Goal: Book appointment/travel/reservation

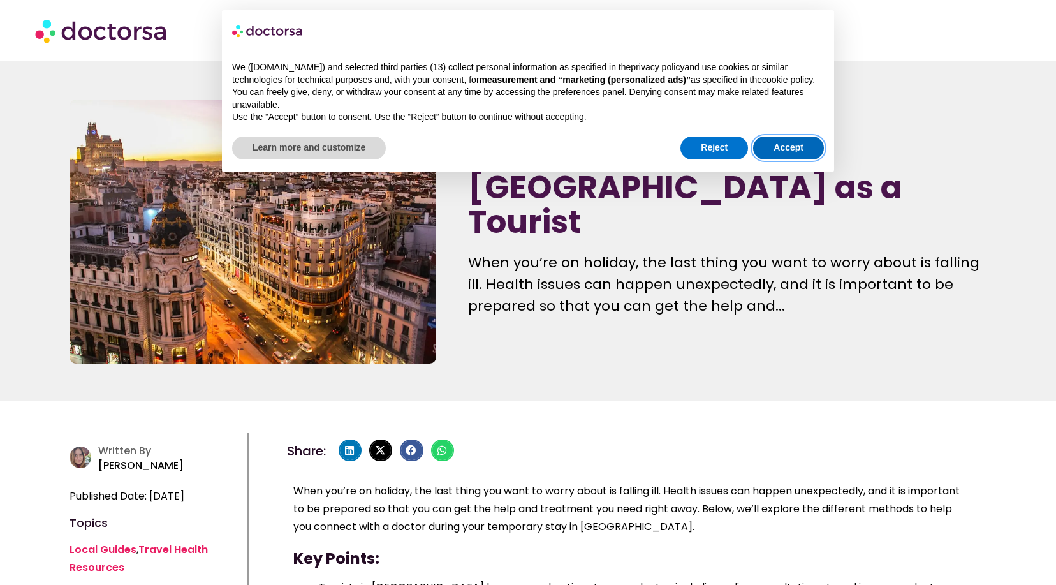
click at [795, 158] on button "Accept" at bounding box center [788, 147] width 71 height 23
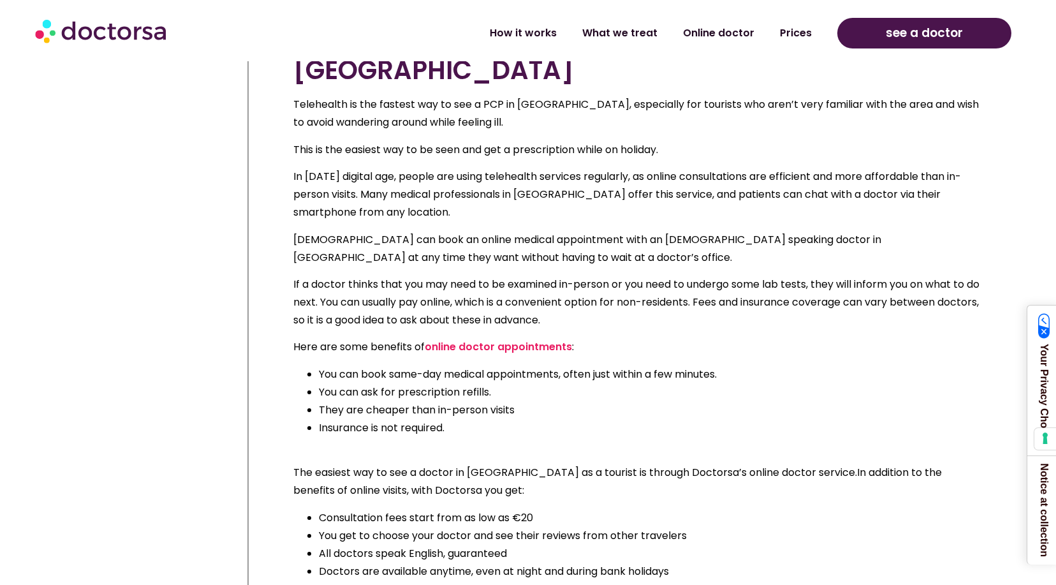
scroll to position [1291, 0]
click at [490, 353] on link "online doctor appointments" at bounding box center [498, 345] width 147 height 15
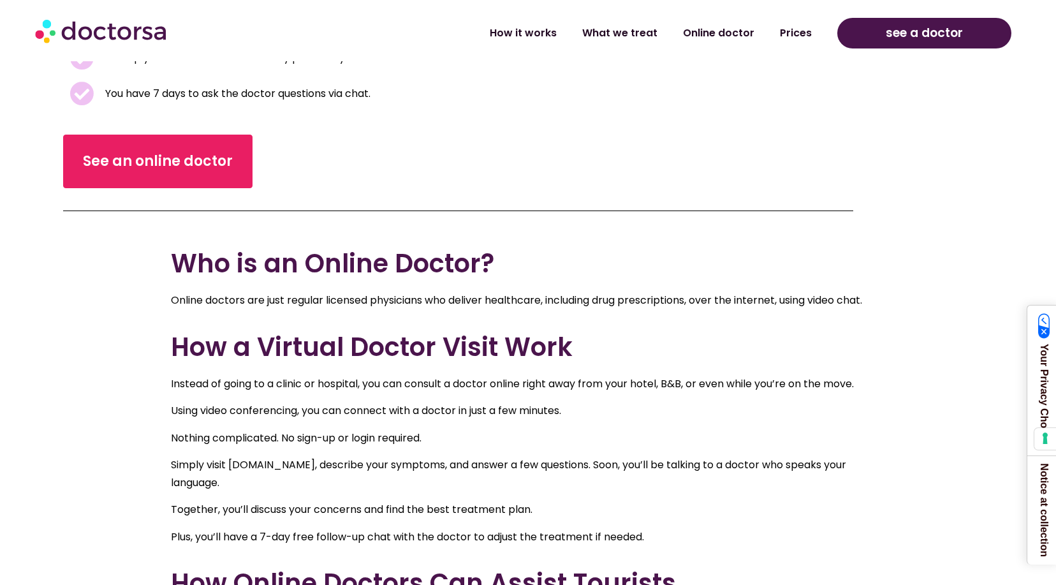
scroll to position [438, 0]
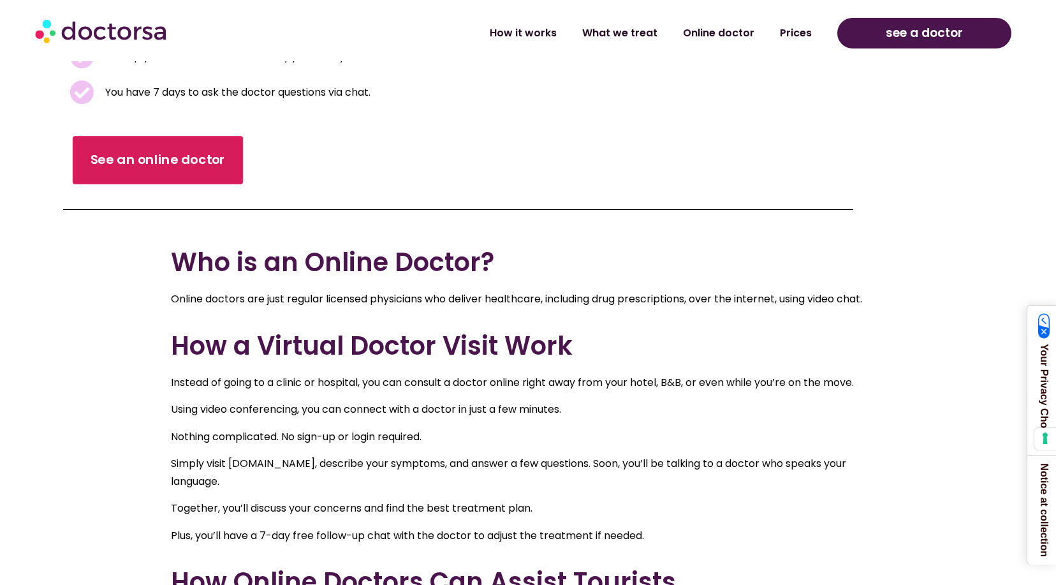
click at [153, 161] on span "See an online doctor" at bounding box center [158, 160] width 135 height 18
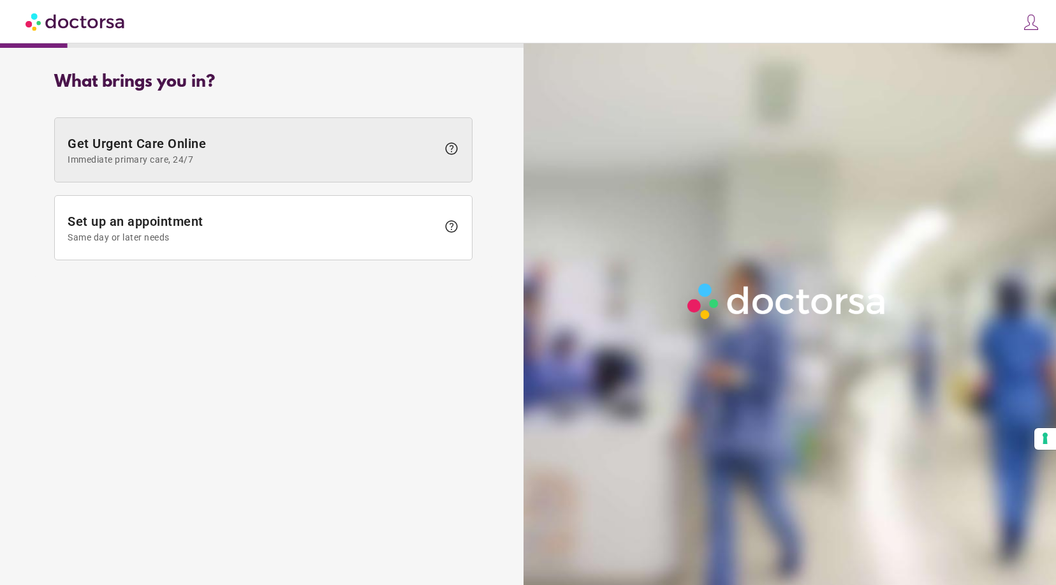
click at [234, 161] on span "Get Urgent Care Online Immediate primary care, 24/7" at bounding box center [253, 150] width 370 height 29
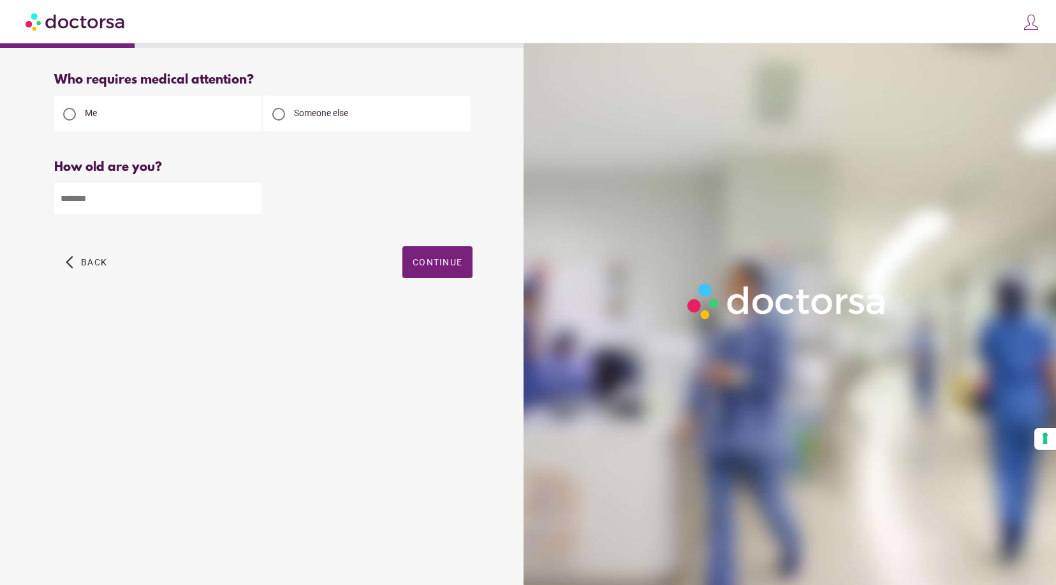
click at [101, 214] on input "number" at bounding box center [157, 198] width 207 height 31
type input "**"
click at [436, 267] on span "Continue" at bounding box center [438, 262] width 50 height 10
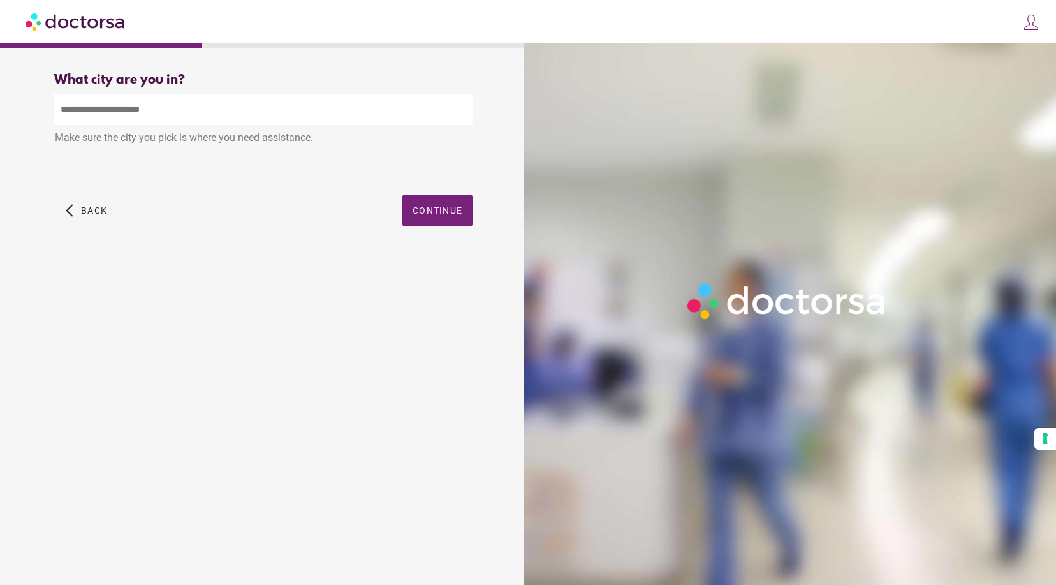
click at [81, 117] on input "text" at bounding box center [263, 109] width 418 height 31
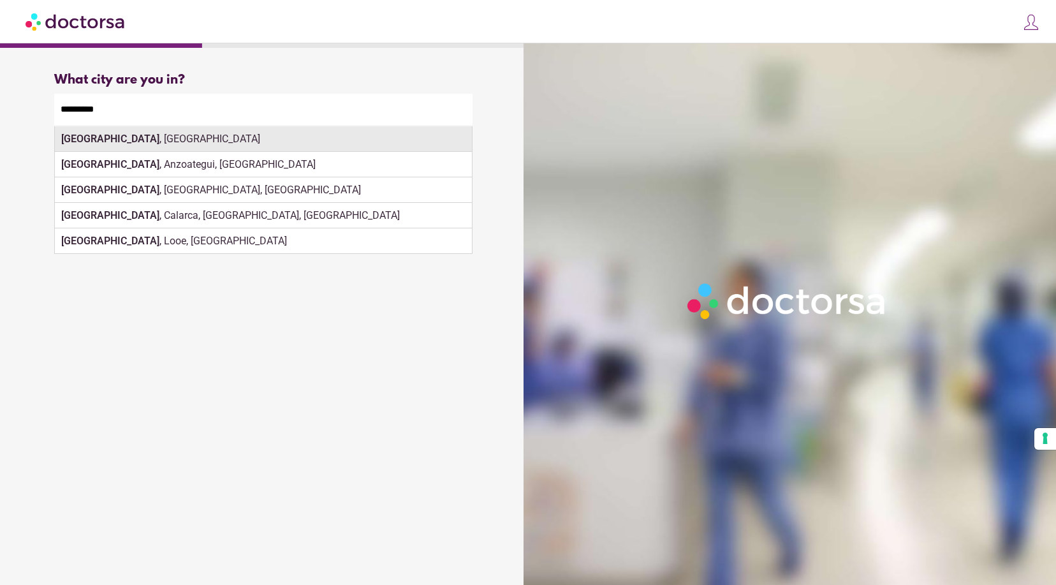
click at [149, 152] on div "Barcelona , Spain" at bounding box center [263, 139] width 417 height 26
type input "**********"
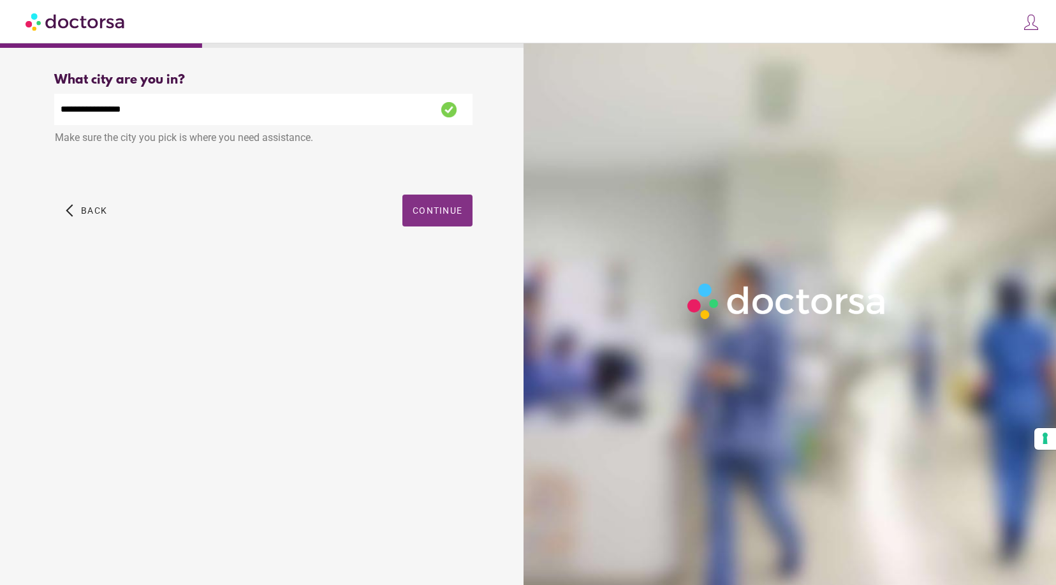
click at [418, 216] on span "Continue" at bounding box center [438, 210] width 50 height 10
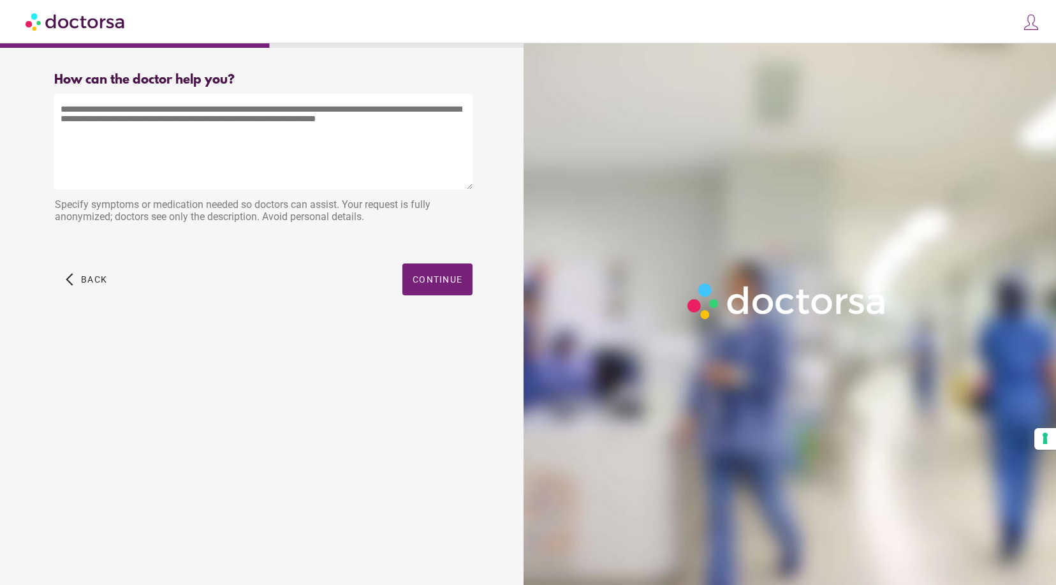
click at [128, 158] on textarea at bounding box center [263, 142] width 418 height 96
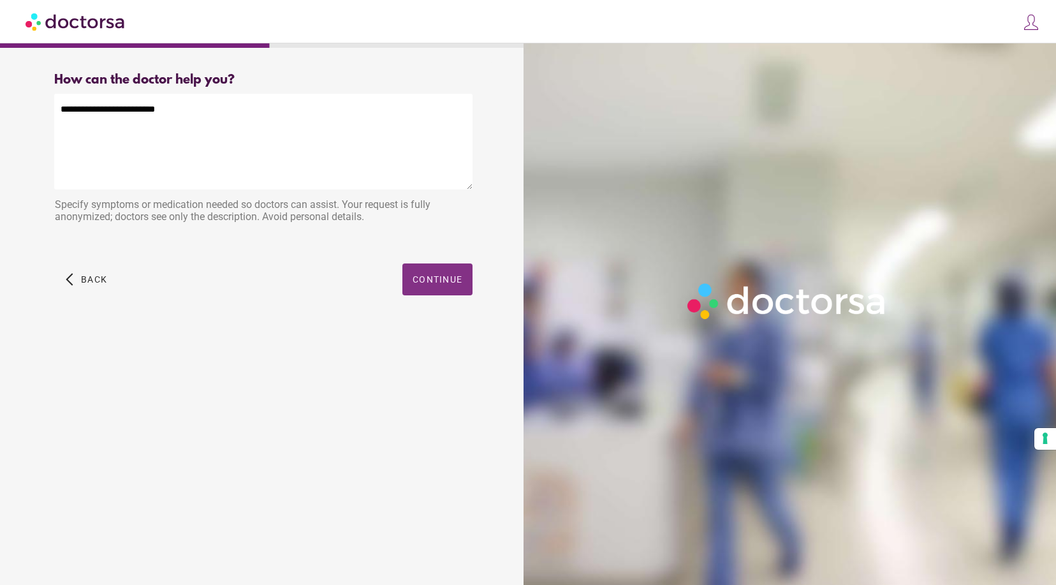
type textarea "**********"
click at [425, 284] on span "Continue" at bounding box center [438, 279] width 50 height 10
